Goal: Information Seeking & Learning: Check status

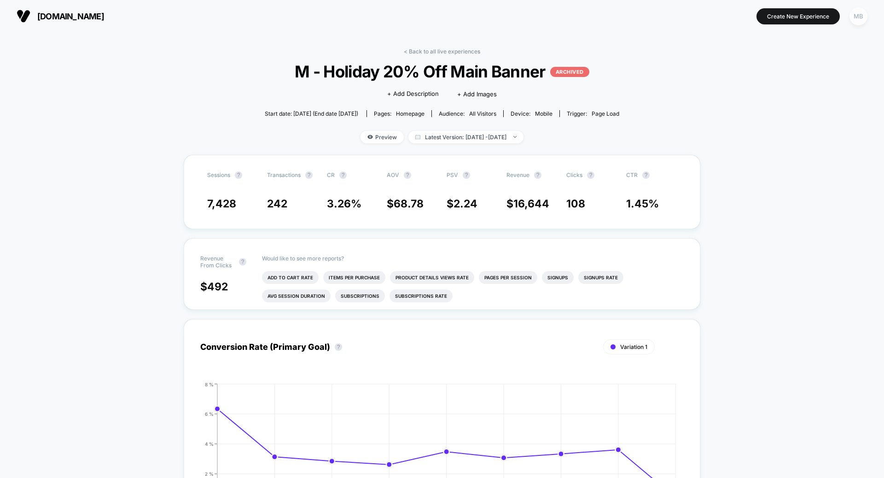
click at [856, 14] on div "MB" at bounding box center [859, 16] width 18 height 18
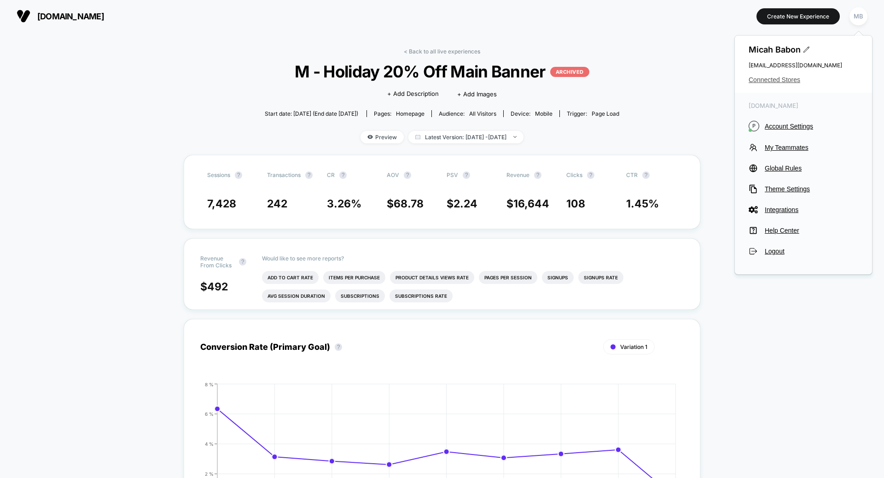
click at [774, 79] on span "Connected Stores" at bounding box center [804, 79] width 110 height 7
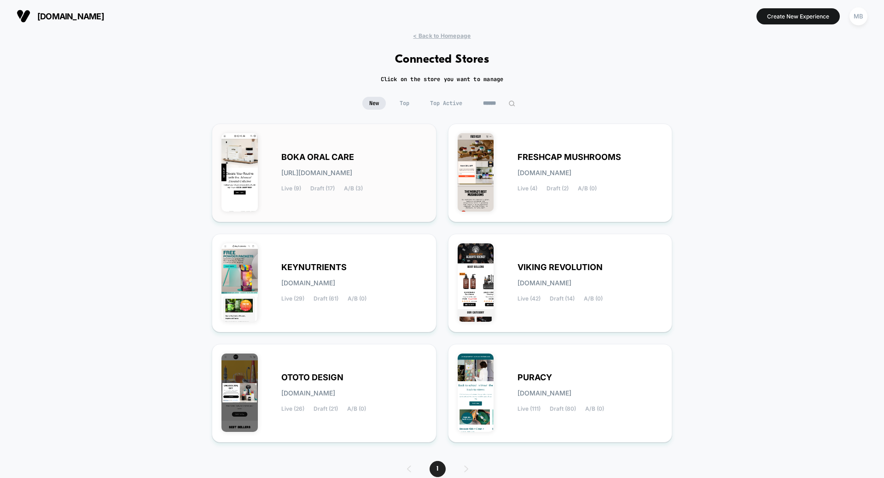
click at [369, 154] on div "BOKA ORAL CARE [URL][DOMAIN_NAME] Live (9) Draft (17) A/B (3)" at bounding box center [354, 173] width 146 height 38
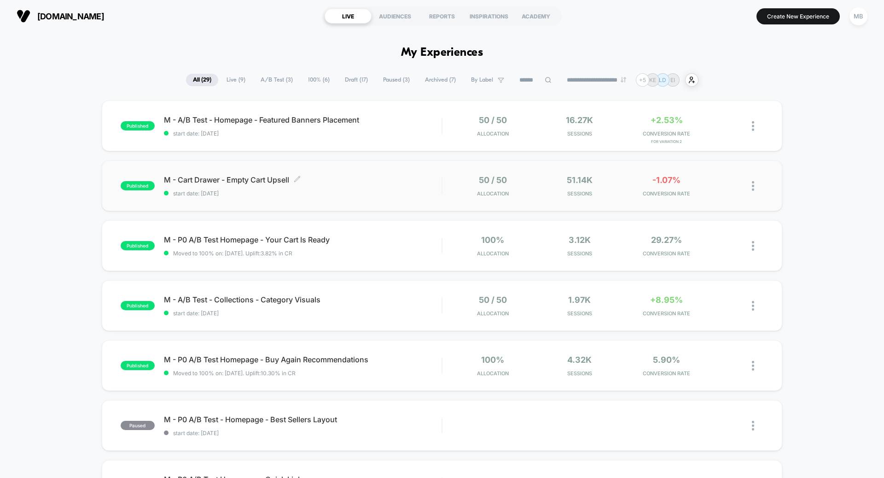
click at [380, 190] on span "start date: [DATE]" at bounding box center [303, 193] width 278 height 7
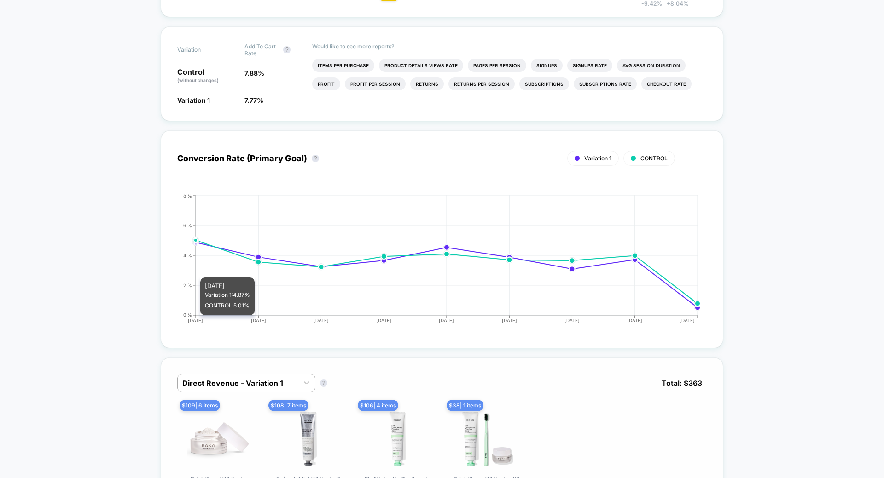
scroll to position [407, 0]
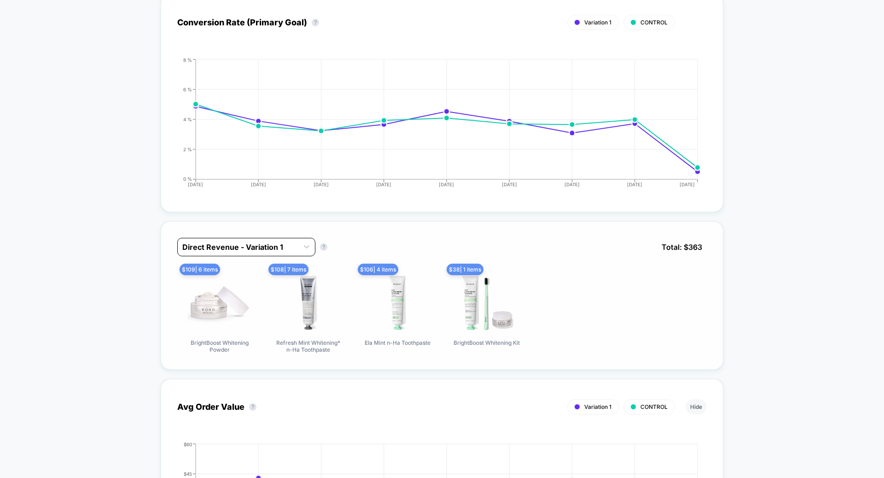
click at [258, 241] on div at bounding box center [237, 246] width 111 height 11
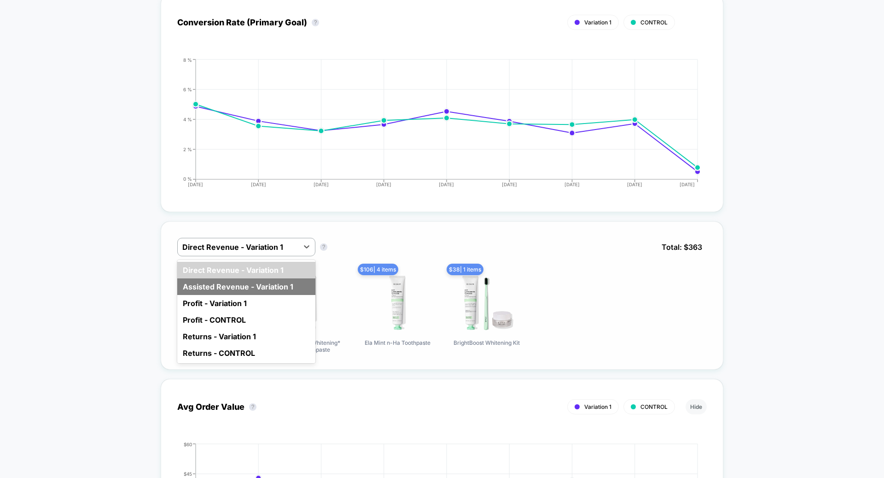
click at [252, 282] on div "Assisted Revenue - Variation 1" at bounding box center [246, 286] width 138 height 17
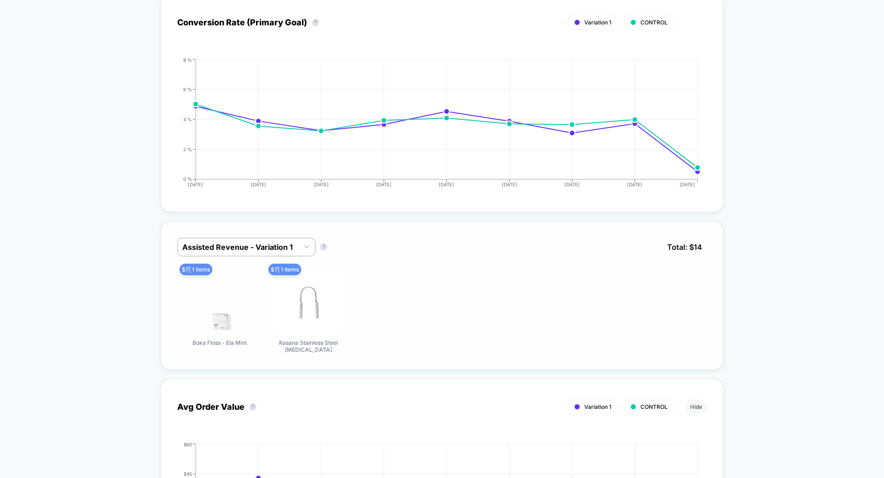
scroll to position [0, 0]
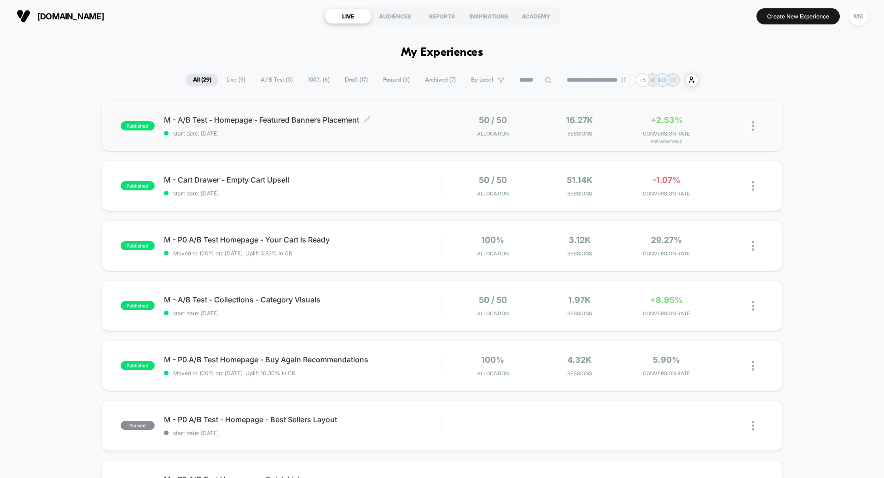
click at [396, 129] on div "M - A/B Test - Homepage - Featured Banners Placement Click to edit experience d…" at bounding box center [303, 126] width 278 height 22
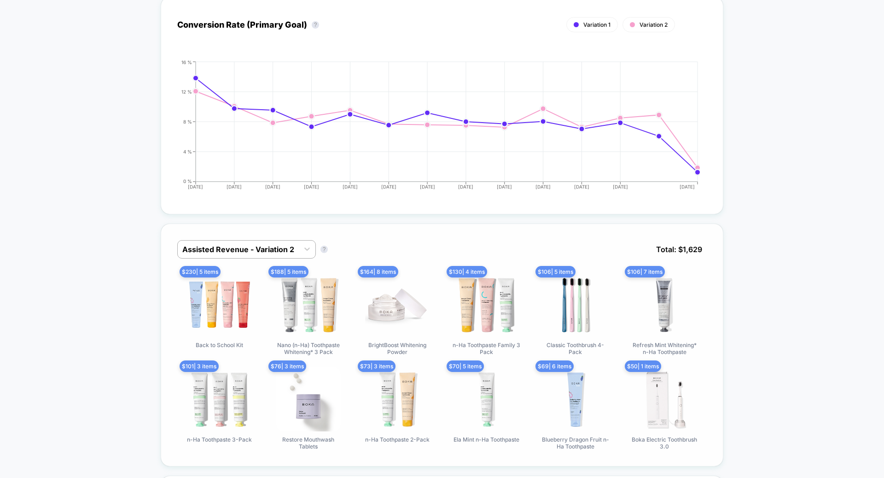
scroll to position [392, 0]
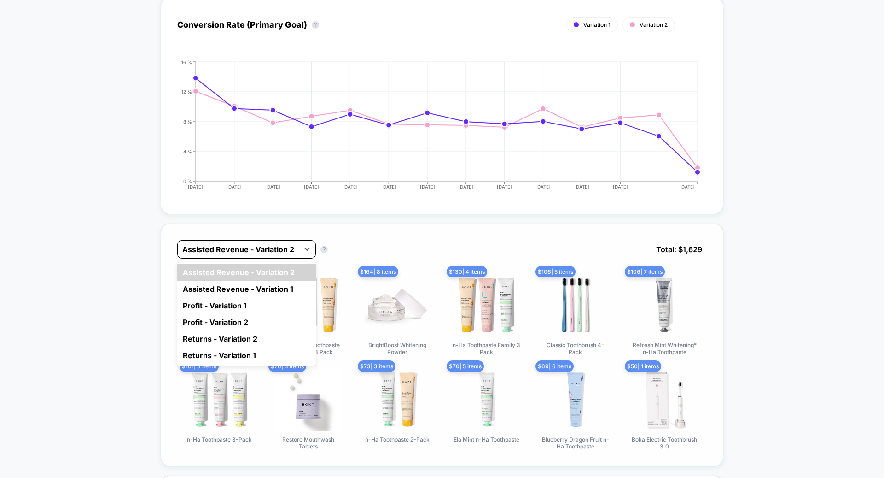
click at [259, 245] on div at bounding box center [238, 249] width 112 height 11
click at [256, 281] on div "Assisted Revenue - Variation 1" at bounding box center [246, 289] width 139 height 17
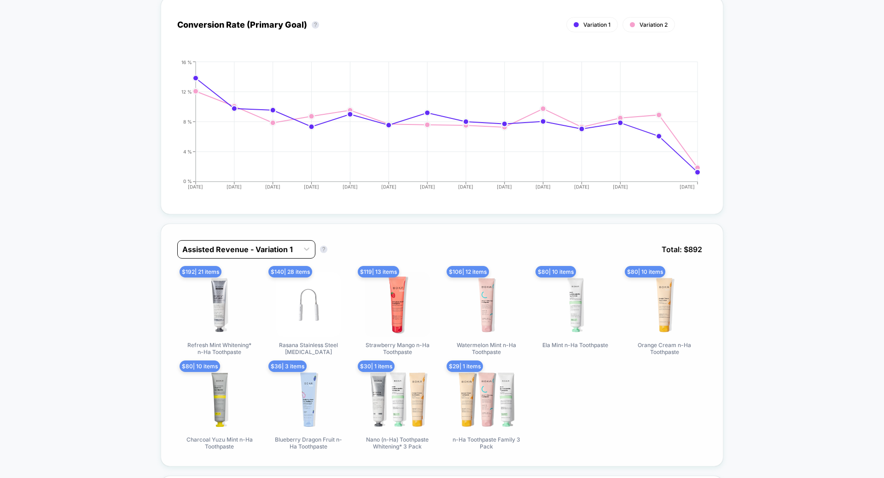
click at [262, 247] on div at bounding box center [237, 249] width 111 height 11
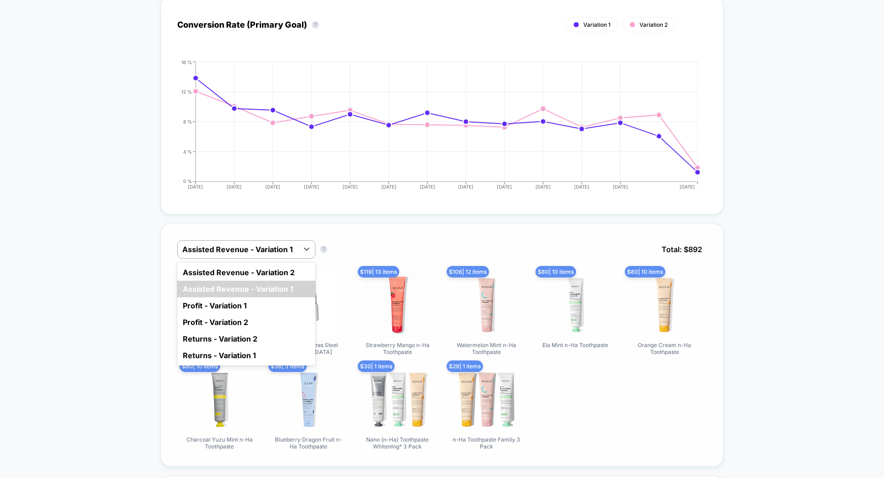
click at [263, 266] on div "Assisted Revenue - Variation 2" at bounding box center [246, 272] width 138 height 17
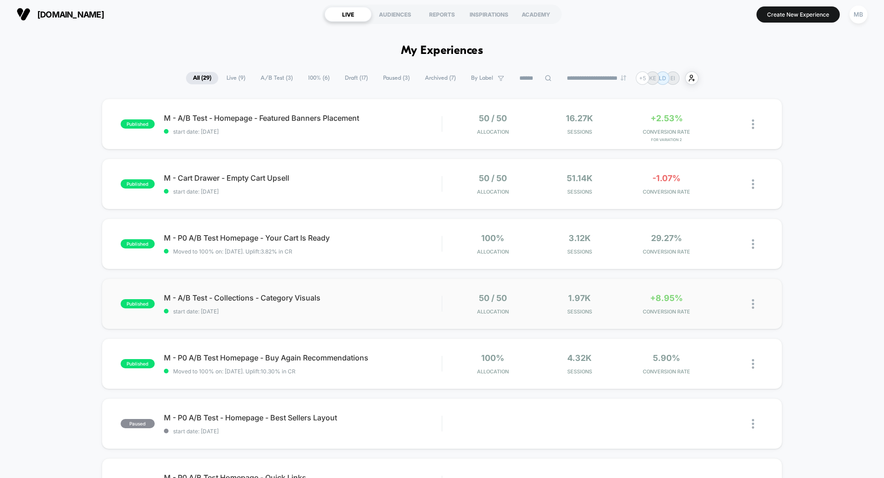
scroll to position [2, 0]
click at [367, 290] on div "published M - A/B Test - Collections - Category Visuals start date: [DATE] 50 /…" at bounding box center [442, 303] width 681 height 51
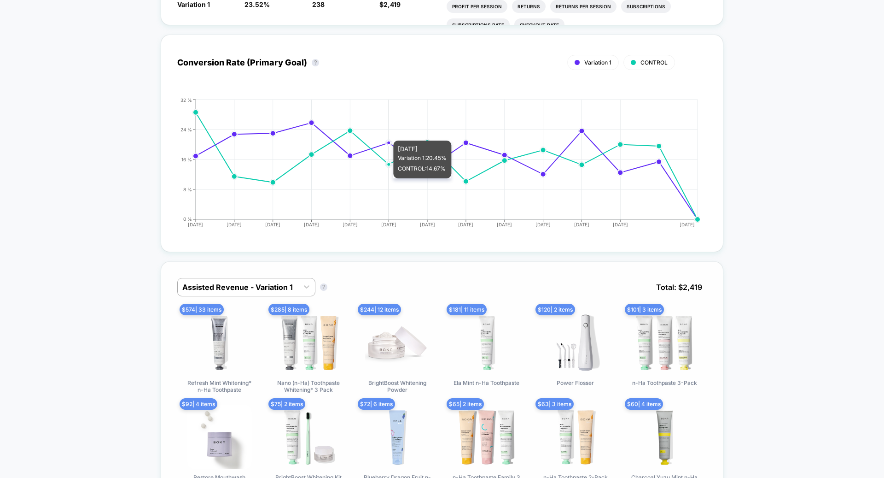
scroll to position [386, 0]
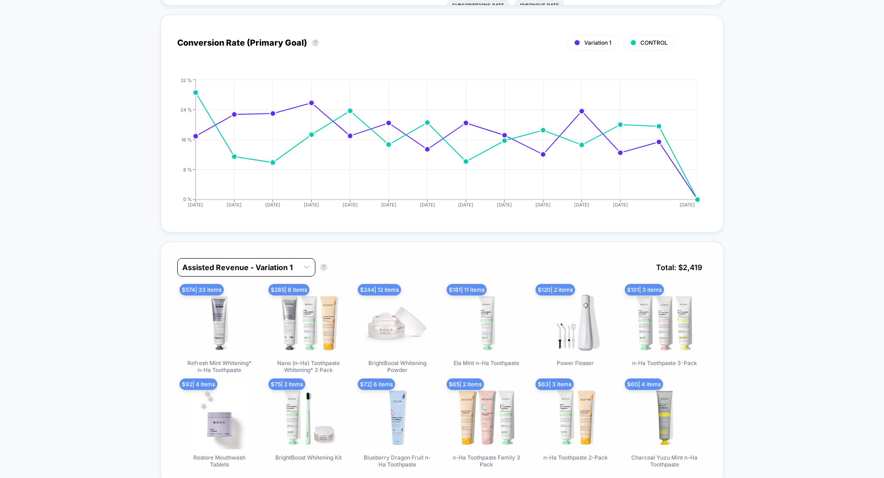
click at [282, 260] on div "Assisted Revenue - Variation 1" at bounding box center [238, 267] width 121 height 15
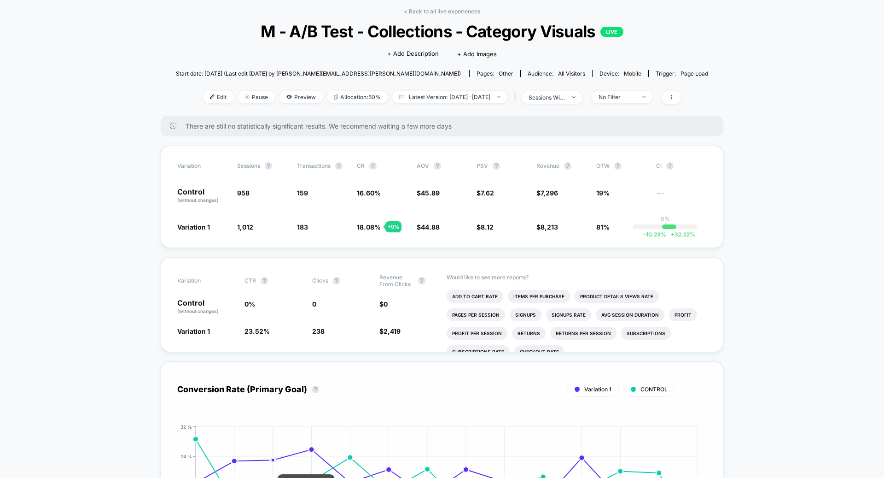
scroll to position [0, 0]
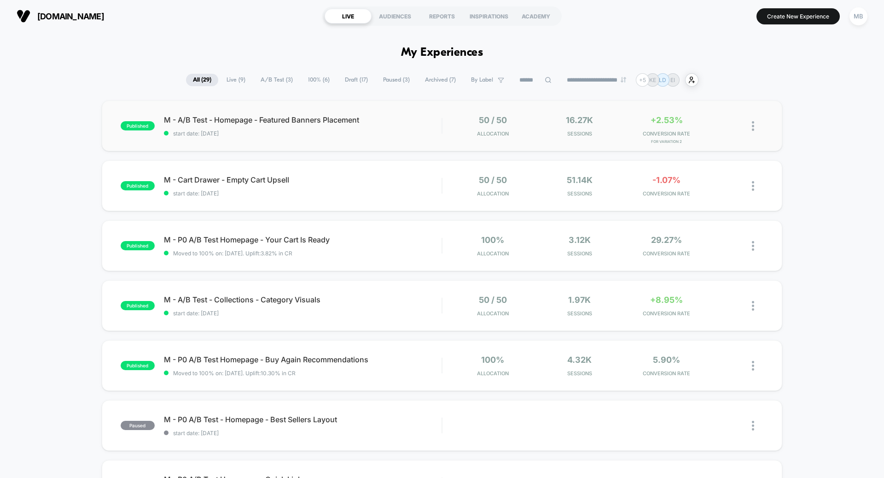
click at [349, 136] on div "published M - A/B Test - Homepage - Featured Banners Placement start date: [DAT…" at bounding box center [442, 125] width 681 height 51
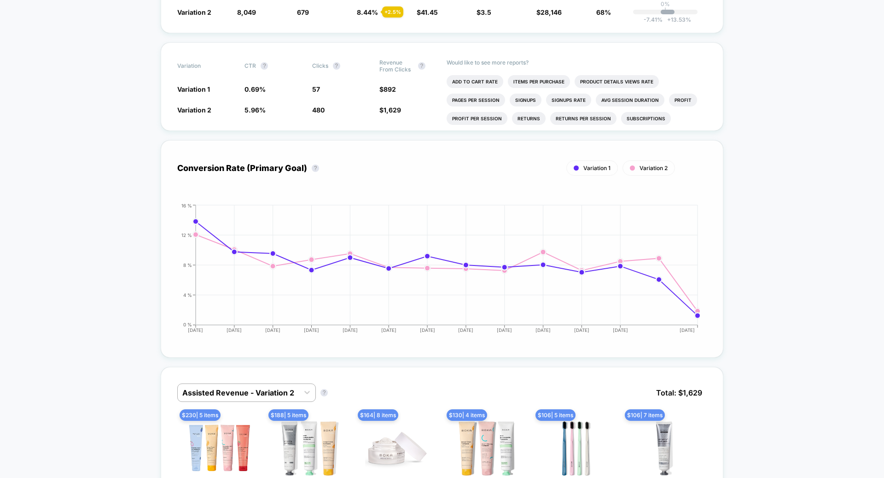
scroll to position [433, 0]
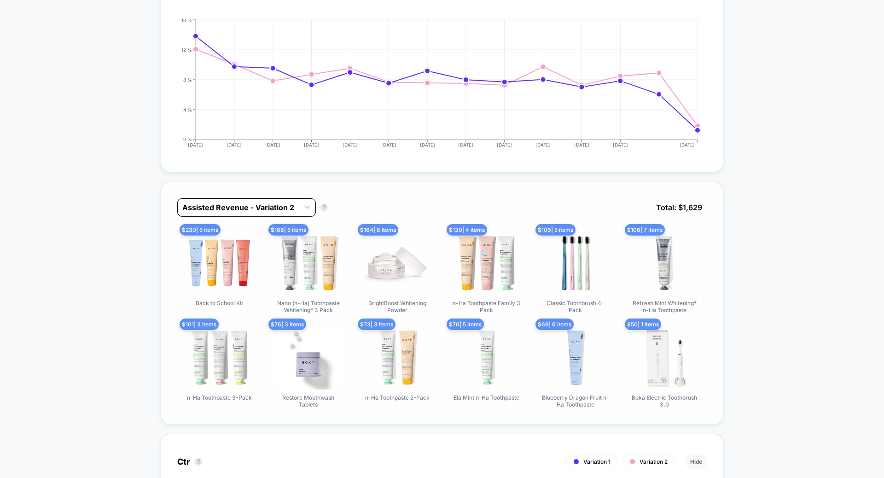
click at [291, 202] on div at bounding box center [238, 207] width 112 height 11
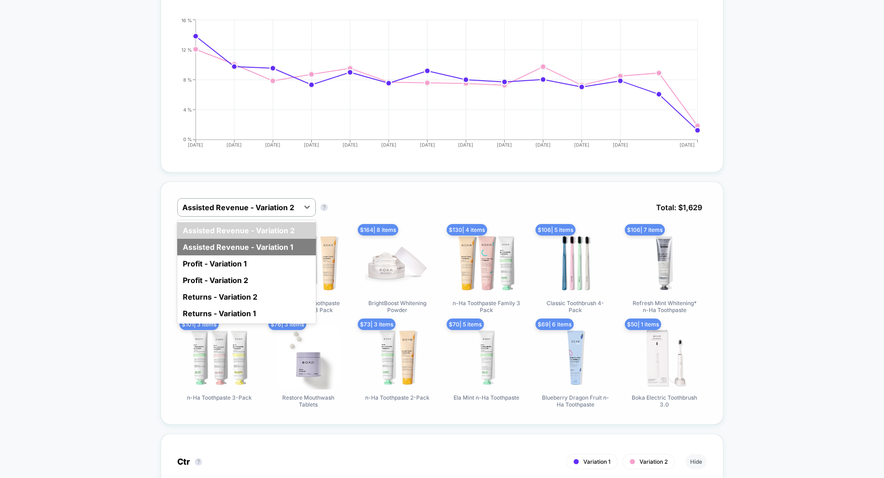
click at [290, 239] on div "Assisted Revenue - Variation 1" at bounding box center [246, 247] width 139 height 17
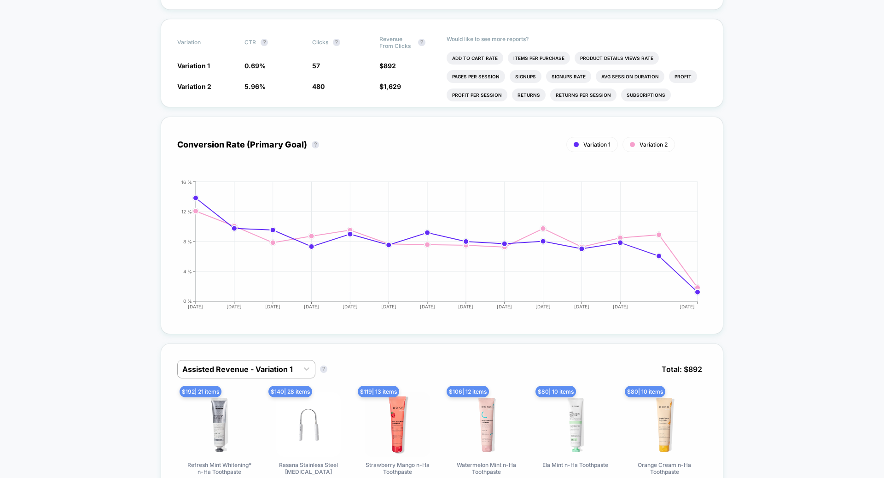
scroll to position [185, 0]
